Goal: Transaction & Acquisition: Book appointment/travel/reservation

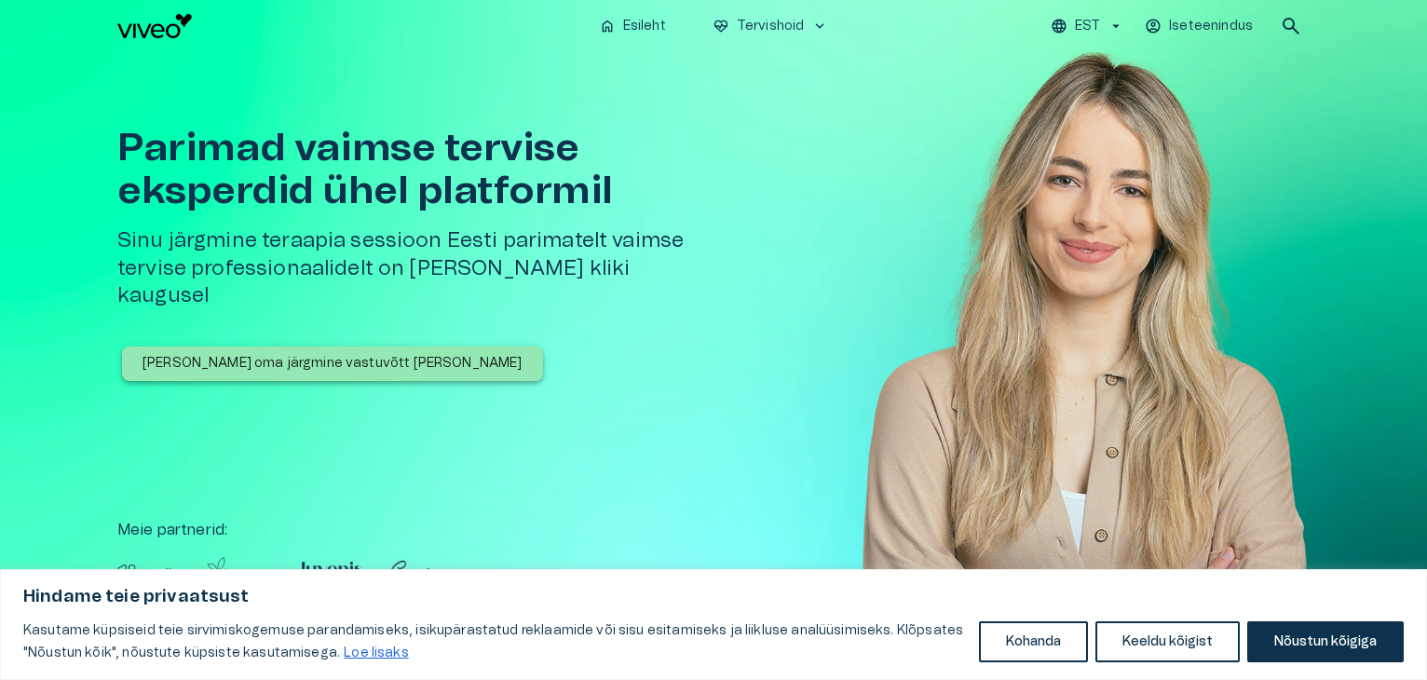
click at [1308, 638] on button "Nõustun kõigiga" at bounding box center [1326, 641] width 157 height 41
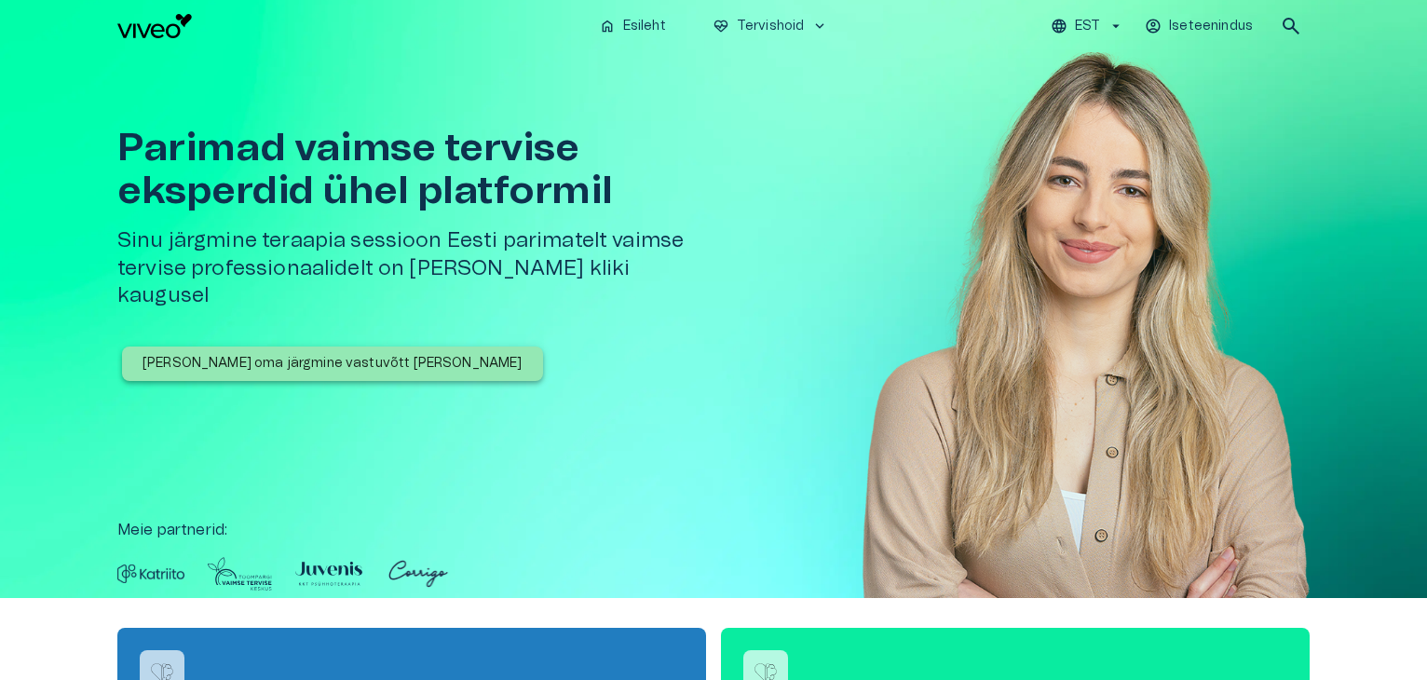
click at [296, 354] on p "[PERSON_NAME] oma järgmine vastuvõtt [PERSON_NAME]" at bounding box center [333, 364] width 380 height 20
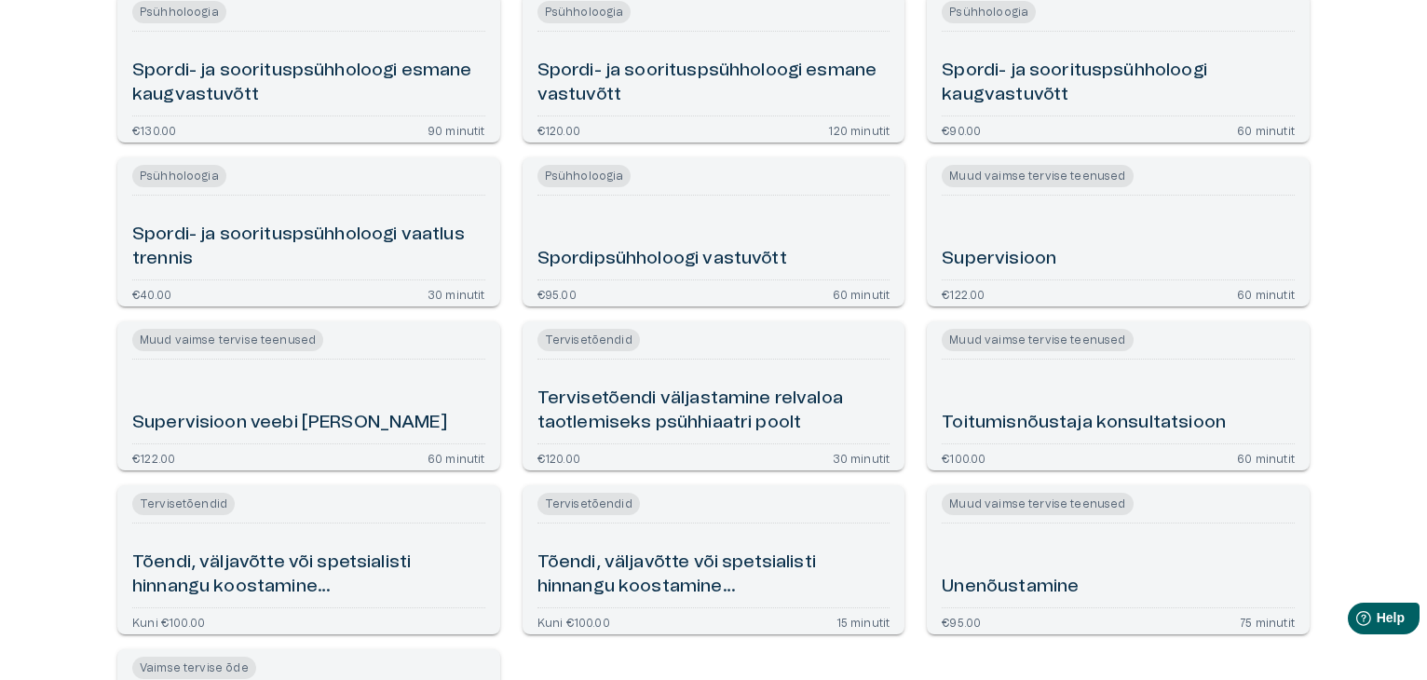
scroll to position [2888, 0]
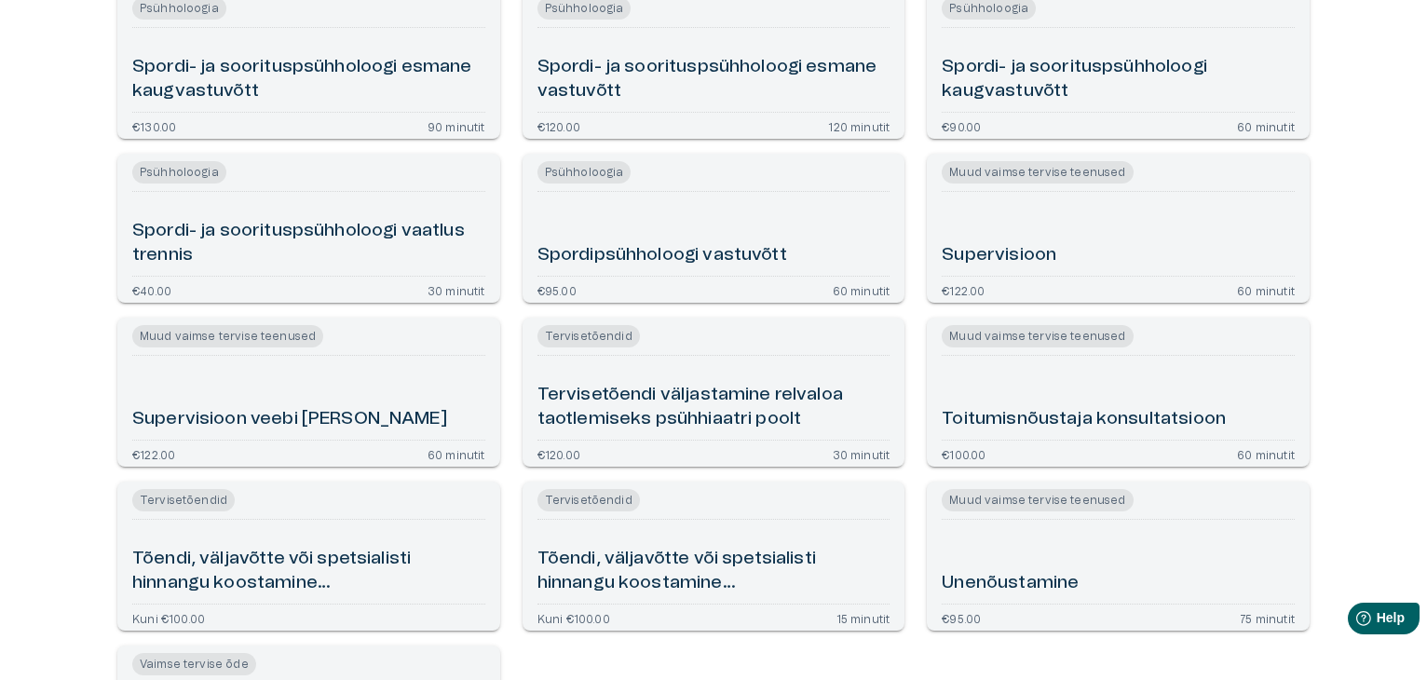
click at [615, 392] on h6 "Tervisetõendi väljastamine relvaloa taotlemiseks psühhiaatri poolt" at bounding box center [714, 407] width 353 height 49
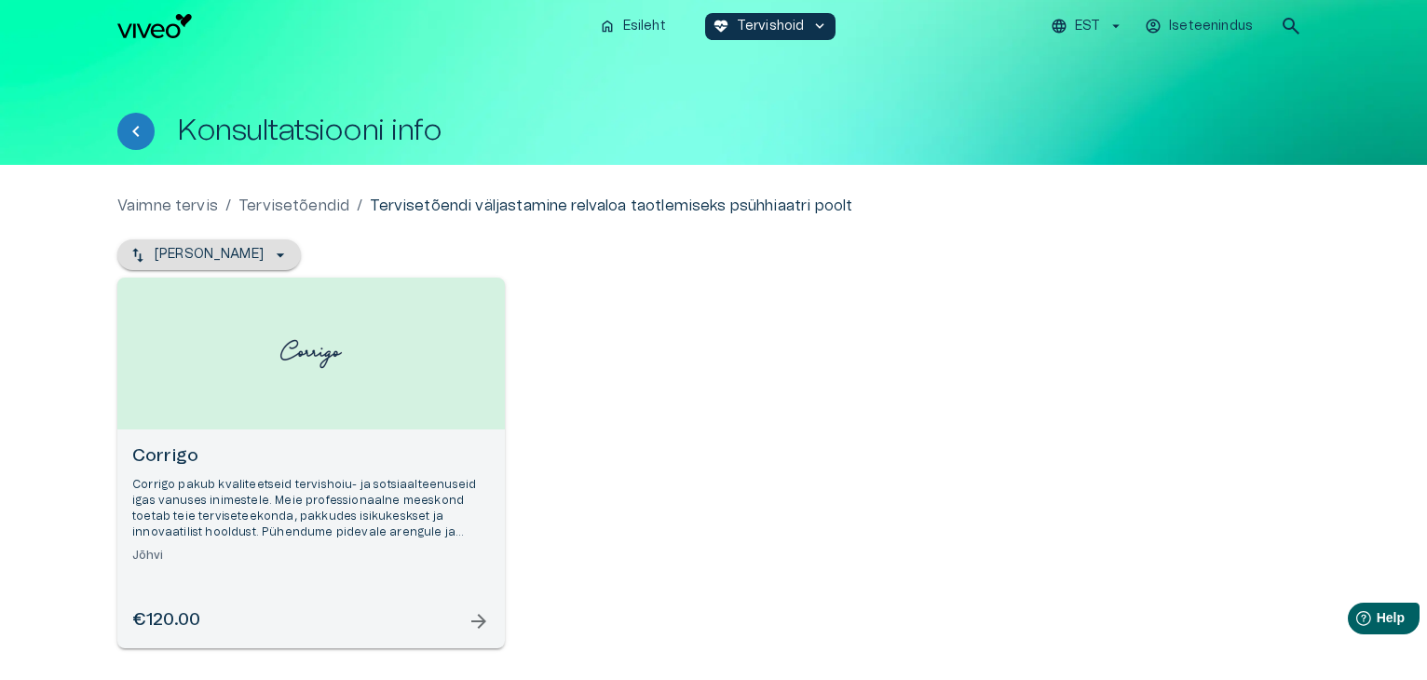
click at [277, 254] on icon "button" at bounding box center [280, 255] width 7 height 4
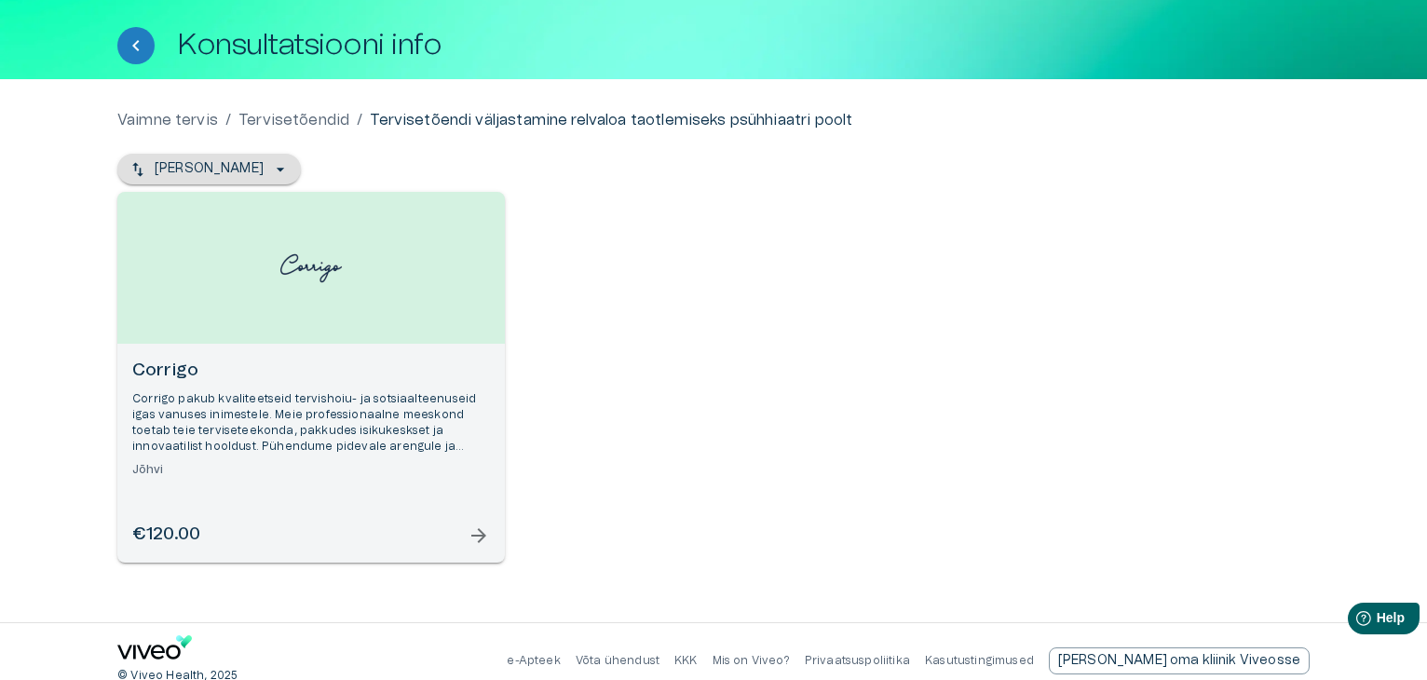
scroll to position [104, 0]
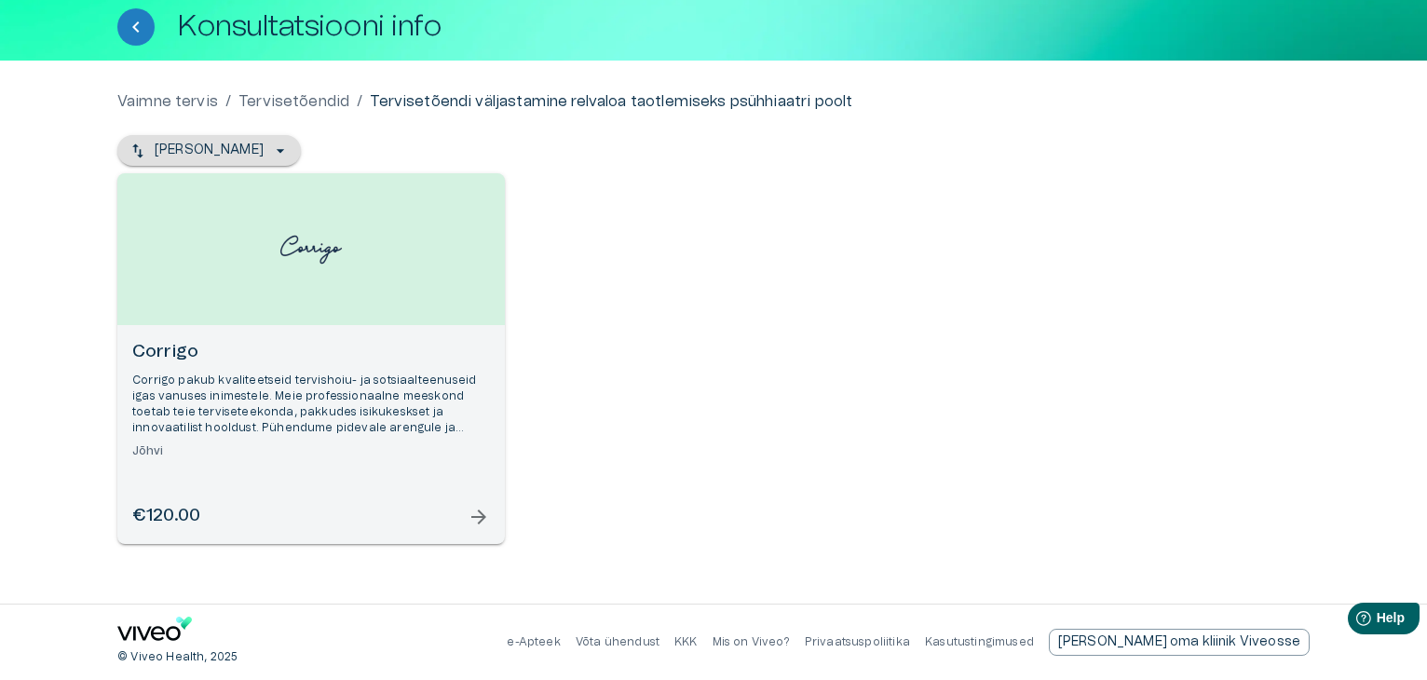
click at [477, 521] on span "arrow_forward" at bounding box center [479, 517] width 22 height 22
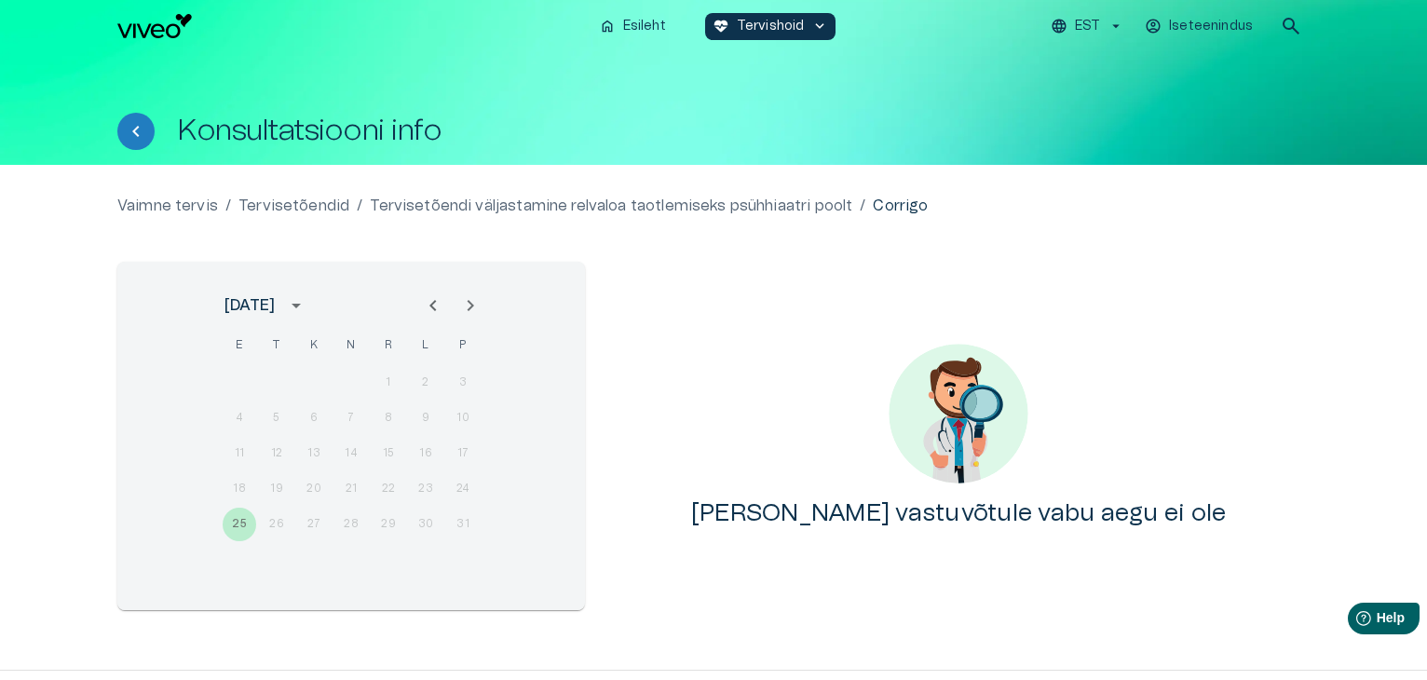
click at [277, 523] on div "25 26 27 28 29 30 31" at bounding box center [351, 525] width 298 height 34
